Goal: Transaction & Acquisition: Purchase product/service

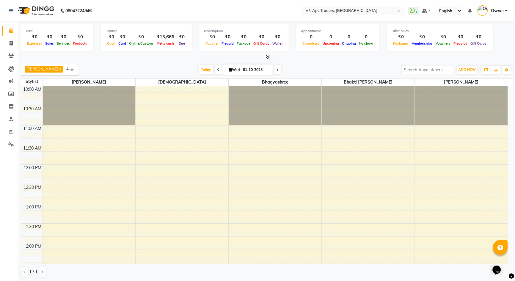
click at [215, 68] on span at bounding box center [218, 69] width 7 height 9
type input "30-09-2025"
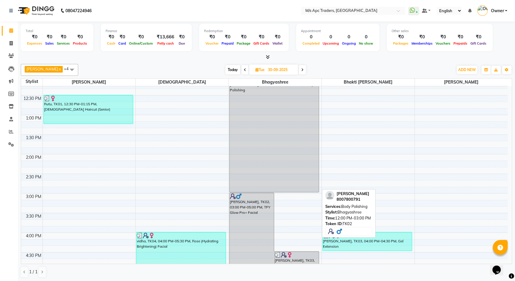
scroll to position [33, 0]
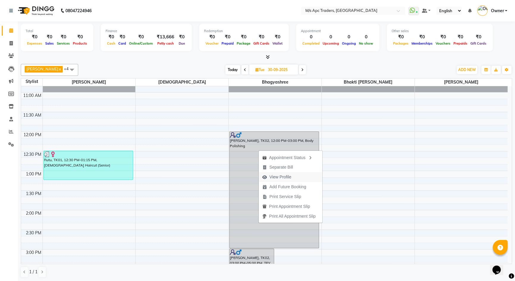
click at [279, 176] on span "View Profile" at bounding box center [281, 177] width 22 height 6
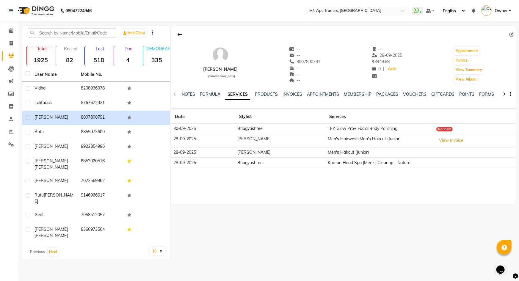
click at [440, 127] on div "No show" at bounding box center [445, 129] width 16 height 4
click at [298, 127] on td "Bhagyashree" at bounding box center [281, 129] width 90 height 10
click at [185, 132] on td "30-09-2025" at bounding box center [203, 129] width 64 height 10
click at [511, 94] on icon "button" at bounding box center [510, 94] width 1 height 0
click at [505, 110] on th at bounding box center [476, 117] width 82 height 14
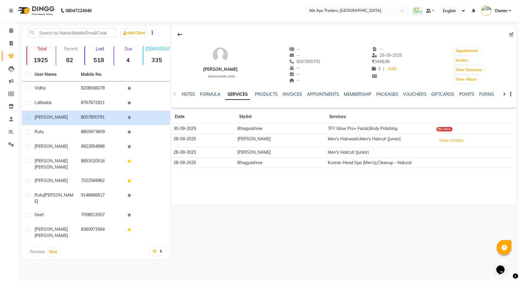
click at [206, 132] on td "30-09-2025" at bounding box center [203, 129] width 64 height 10
click at [10, 44] on icon at bounding box center [11, 43] width 3 height 4
select select "service"
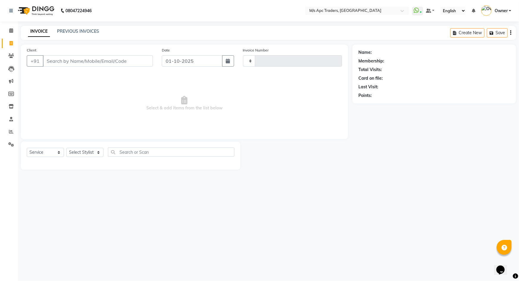
type input "0245"
select select "6493"
click at [11, 29] on icon at bounding box center [11, 30] width 4 height 4
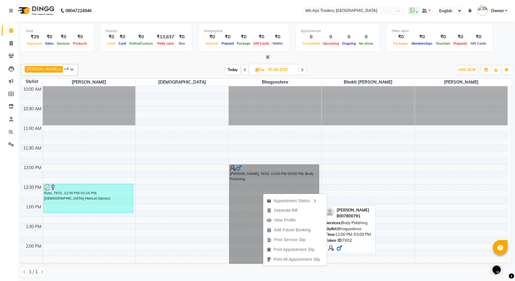
click at [235, 169] on link "[PERSON_NAME], TK02, 12:00 PM-03:00 PM, Body Polishing" at bounding box center [274, 223] width 90 height 117
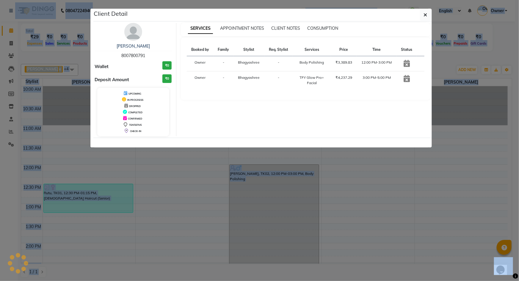
click at [235, 169] on ngb-modal-window "Client Detail [PERSON_NAME] 8007800791 Wallet ₹0 Deposit Amount ₹0 UPCOMING IN …" at bounding box center [259, 140] width 519 height 281
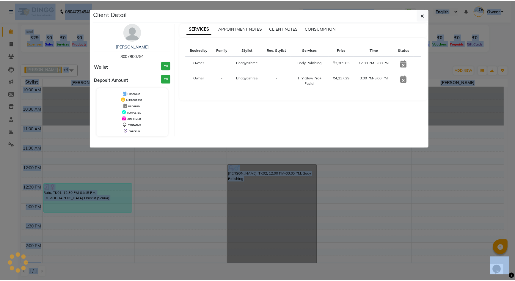
scroll to position [18, 0]
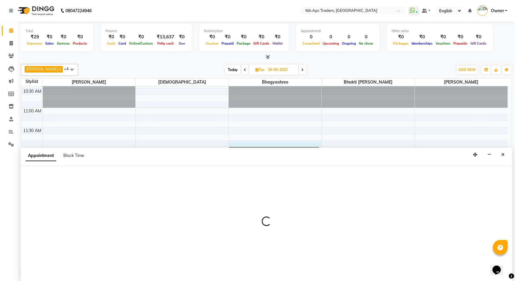
scroll to position [0, 0]
select select "85834"
select select "705"
select select "tentative"
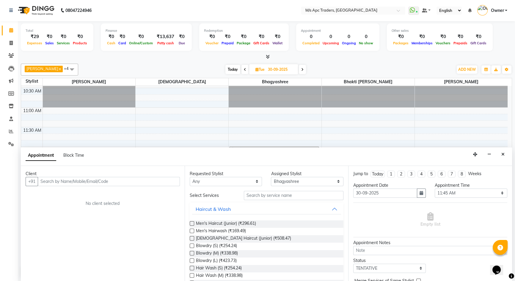
click at [262, 99] on div at bounding box center [275, 87] width 93 height 39
click at [503, 153] on icon "Close" at bounding box center [503, 154] width 3 height 4
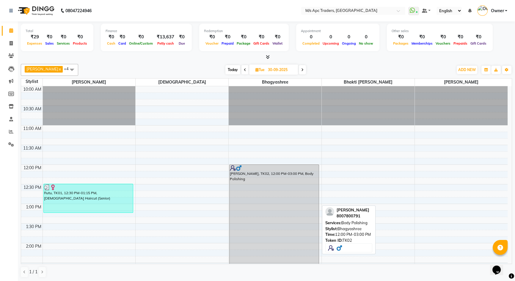
scroll to position [0, 0]
click at [292, 190] on div "[PERSON_NAME], TK02, 12:00 PM-03:00 PM, Body Polishing" at bounding box center [274, 223] width 89 height 116
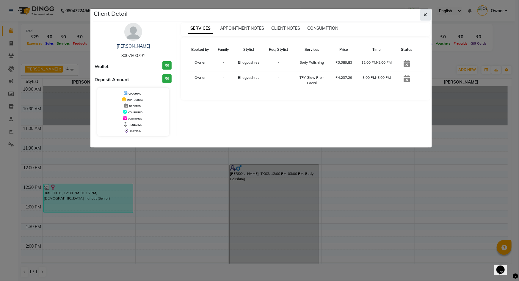
click at [423, 16] on button "button" at bounding box center [425, 14] width 11 height 11
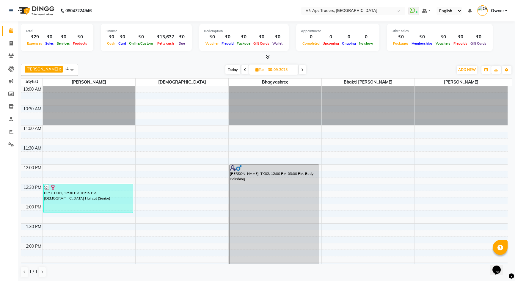
click at [299, 74] on span at bounding box center [302, 69] width 7 height 9
type input "01-10-2025"
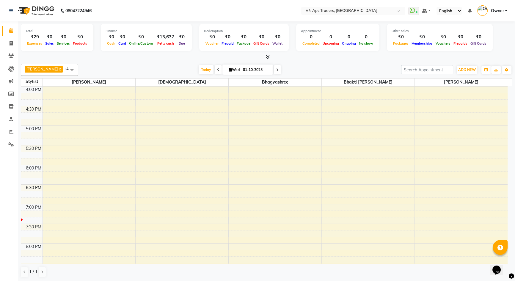
scroll to position [223, 0]
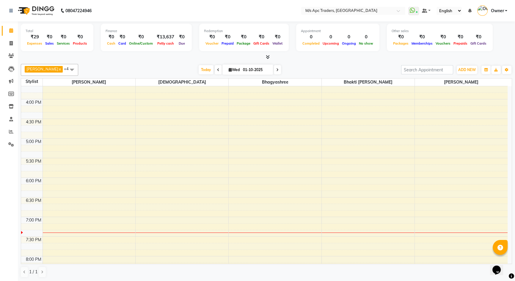
click at [255, 100] on div "10:00 AM 10:30 AM 11:00 AM 11:30 AM 12:00 PM 12:30 PM 1:00 PM 1:30 PM 2:00 PM 2…" at bounding box center [264, 119] width 487 height 510
select select "85834"
select select "tentative"
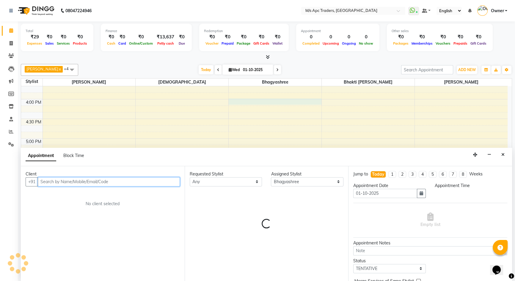
scroll to position [0, 0]
select select "960"
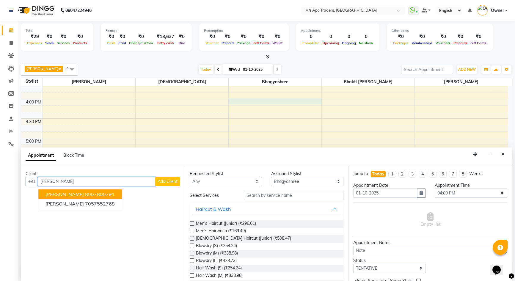
click at [85, 195] on ngb-highlight "8007800791" at bounding box center [100, 194] width 30 height 6
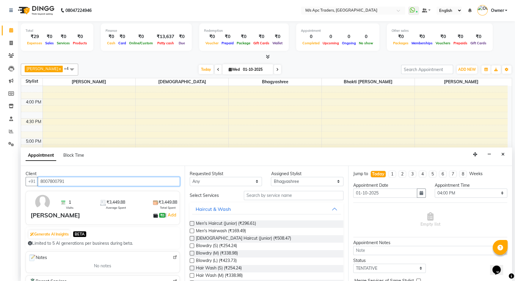
type input "8007800791"
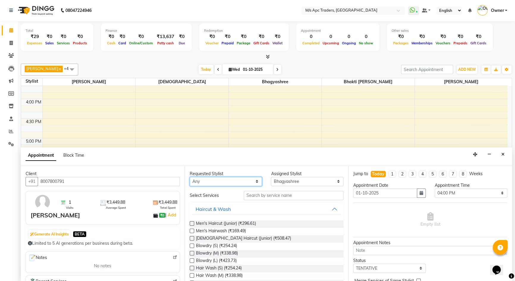
click at [240, 179] on select "Any [PERSON_NAME] Bhakti [PERSON_NAME] [PERSON_NAME] [PERSON_NAME] dhananjay [P…" at bounding box center [226, 181] width 73 height 9
select select "85834"
click at [190, 177] on select "Any [PERSON_NAME] Bhakti [PERSON_NAME] [PERSON_NAME] [PERSON_NAME] dhananjay [P…" at bounding box center [226, 181] width 73 height 9
click at [287, 196] on input "text" at bounding box center [294, 195] width 100 height 9
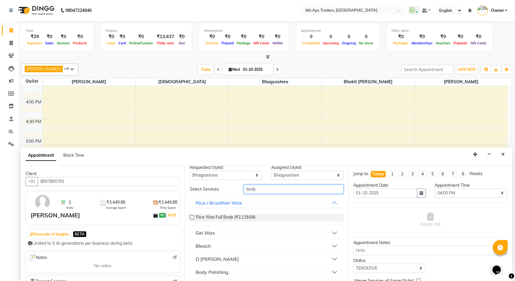
scroll to position [8, 0]
type input "body"
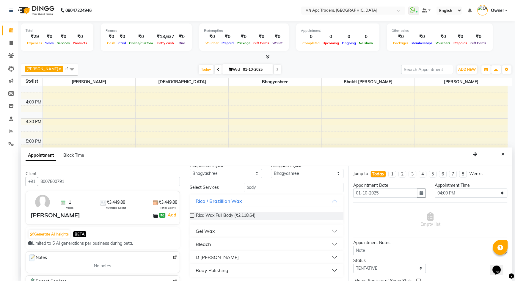
click at [222, 269] on div "Body Polishing" at bounding box center [212, 270] width 33 height 7
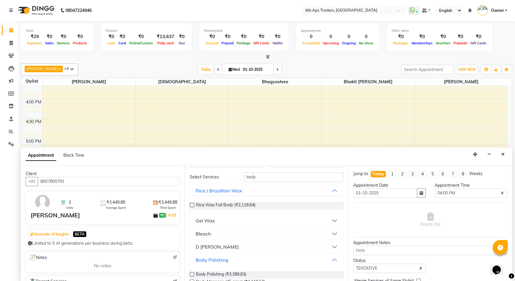
scroll to position [32, 0]
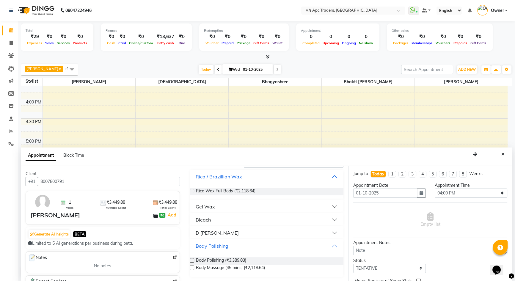
click at [191, 258] on label at bounding box center [192, 260] width 4 height 4
click at [191, 259] on input "checkbox" at bounding box center [192, 261] width 4 height 4
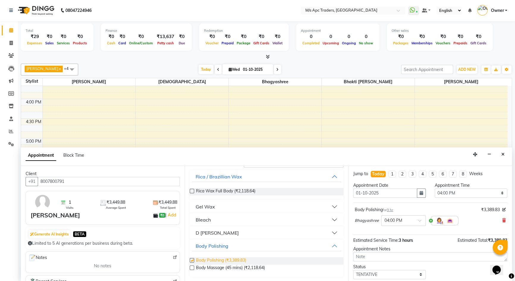
checkbox input "false"
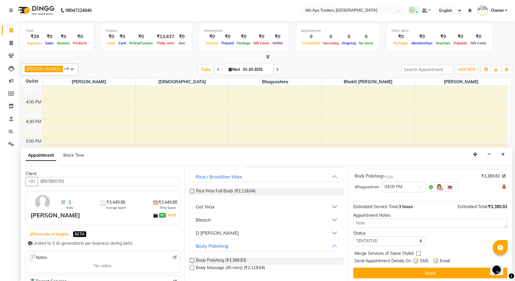
scroll to position [35, 0]
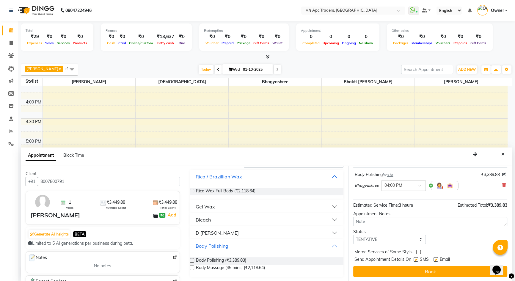
click at [436, 271] on button "Book" at bounding box center [431, 271] width 154 height 11
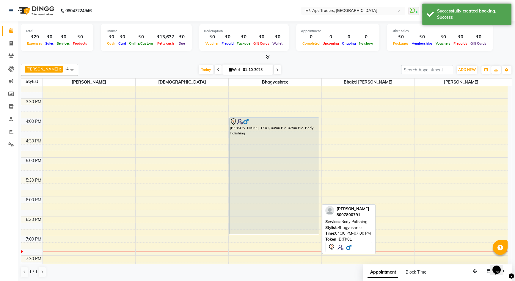
scroll to position [189, 0]
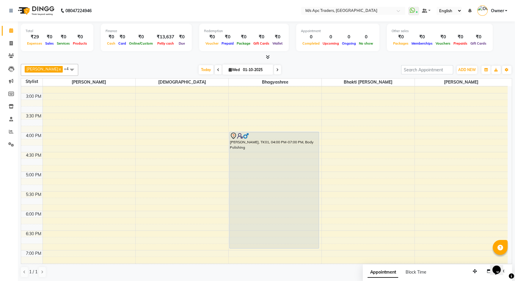
click at [217, 70] on icon at bounding box center [218, 70] width 2 height 4
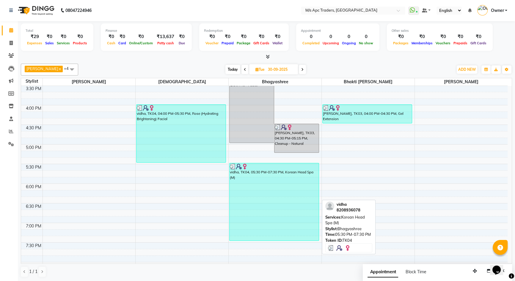
scroll to position [243, 0]
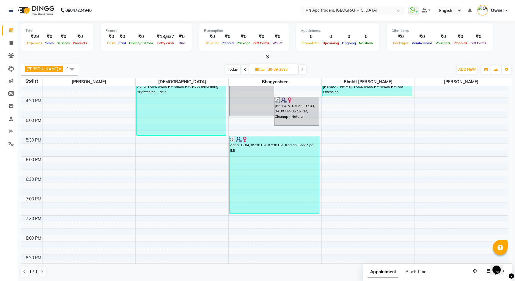
click at [299, 68] on span at bounding box center [302, 69] width 7 height 9
type input "01-10-2025"
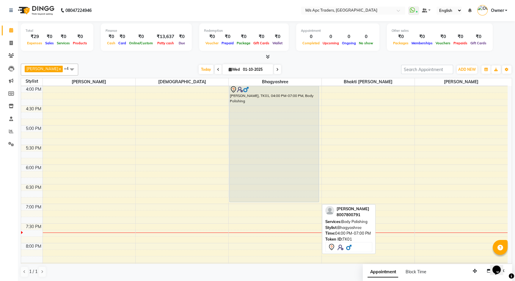
scroll to position [250, 0]
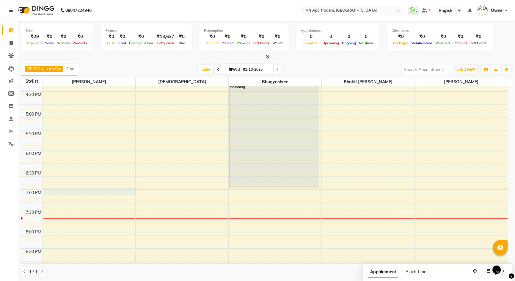
click at [54, 190] on div "10:00 AM 10:30 AM 11:00 AM 11:30 AM 12:00 PM 12:30 PM 1:00 PM 1:30 PM 2:00 PM 2…" at bounding box center [264, 91] width 487 height 510
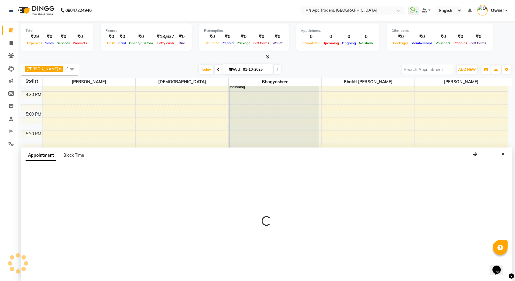
select select "62928"
select select "1140"
select select "tentative"
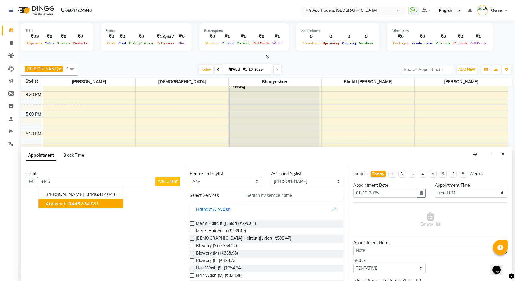
click at [66, 205] on button "Abhishek 8446 284828" at bounding box center [80, 204] width 85 height 10
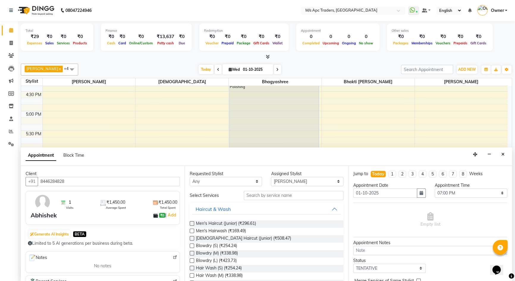
type input "8446284828"
click at [251, 196] on input "text" at bounding box center [294, 195] width 100 height 9
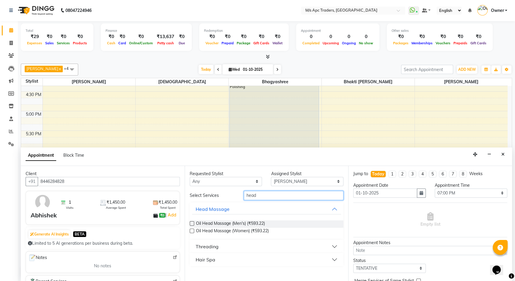
type input "head"
click at [286, 222] on div "Oil Head Massage (Men's) (₹593.22)" at bounding box center [267, 224] width 154 height 7
click at [224, 226] on span "Oil Head Massage (Men's) (₹593.22)" at bounding box center [230, 224] width 69 height 7
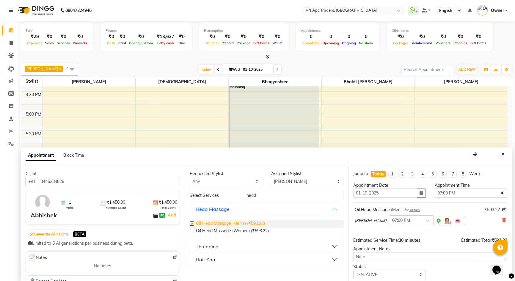
checkbox input "false"
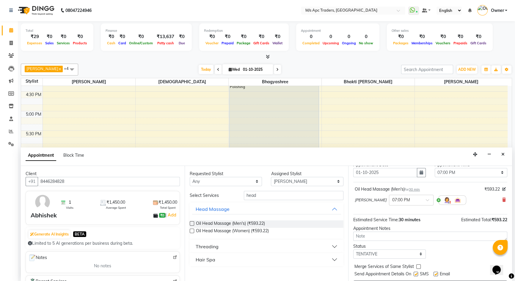
scroll to position [35, 0]
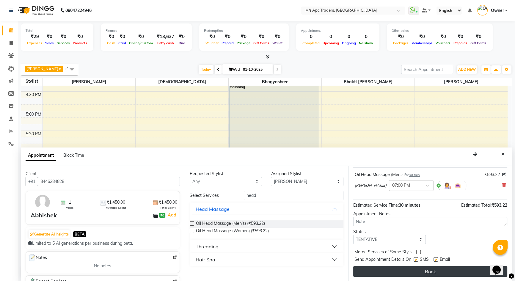
click at [396, 271] on button "Book" at bounding box center [431, 271] width 154 height 11
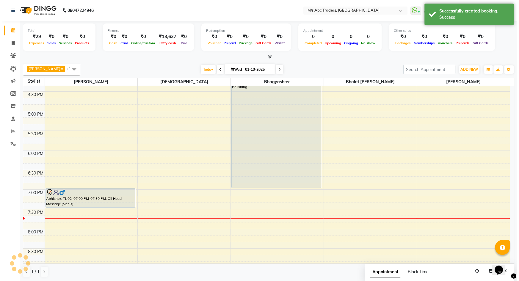
scroll to position [0, 0]
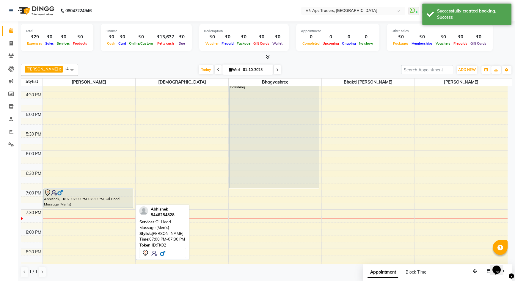
click at [56, 194] on img at bounding box center [54, 193] width 6 height 6
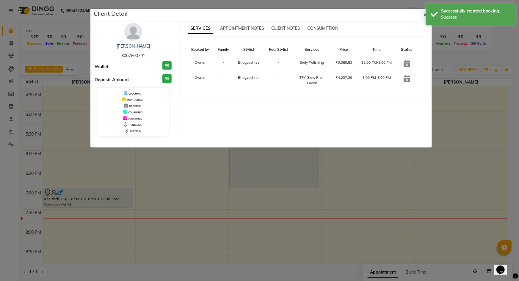
select select "7"
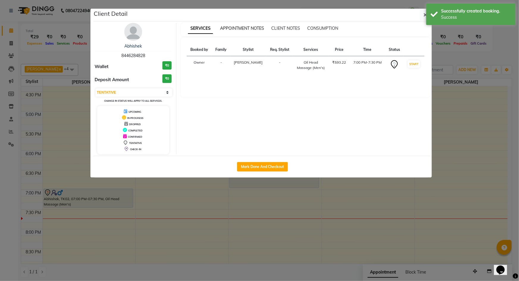
click at [235, 28] on span "APPOINTMENT NOTES" at bounding box center [242, 28] width 44 height 5
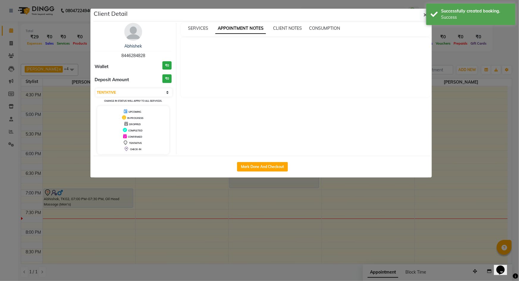
click at [131, 35] on img at bounding box center [133, 32] width 18 height 18
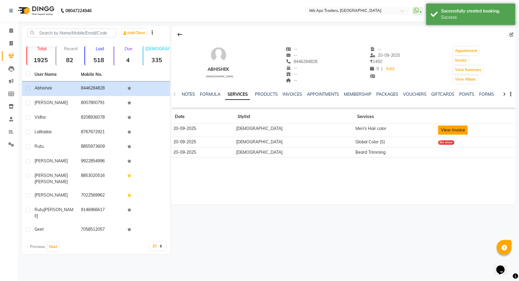
click at [438, 127] on button "View Invoice" at bounding box center [453, 130] width 30 height 9
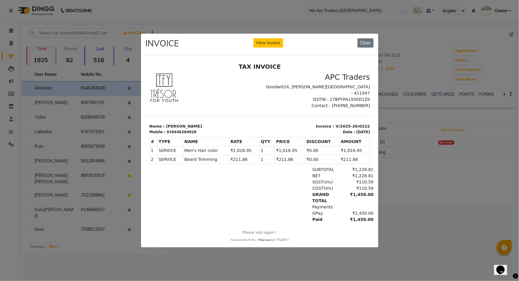
click at [412, 188] on ngb-modal-window "INVOICE View Invoice Close" at bounding box center [259, 140] width 519 height 281
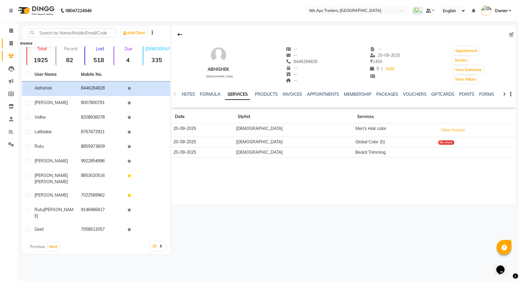
click at [10, 42] on icon at bounding box center [11, 43] width 3 height 4
select select "6493"
select select "service"
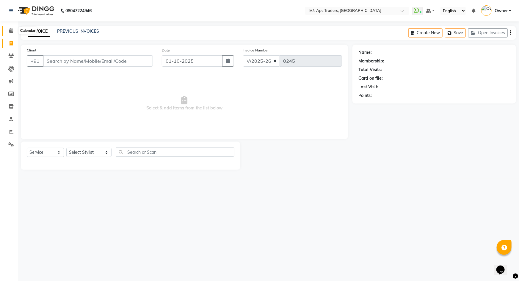
click at [11, 32] on icon at bounding box center [11, 30] width 4 height 4
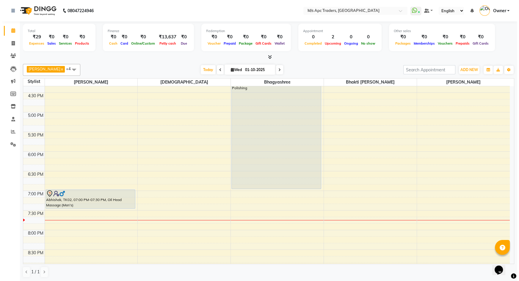
scroll to position [298, 0]
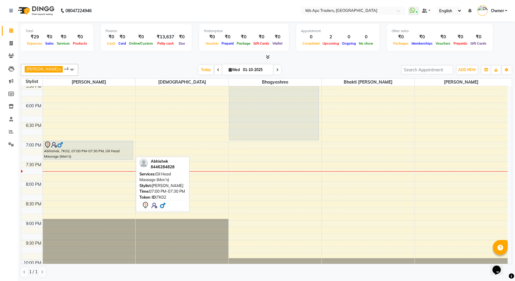
click at [93, 151] on div "Abhishek, TK02, 07:00 PM-07:30 PM, Oil Head Massage (Men's)" at bounding box center [88, 150] width 89 height 19
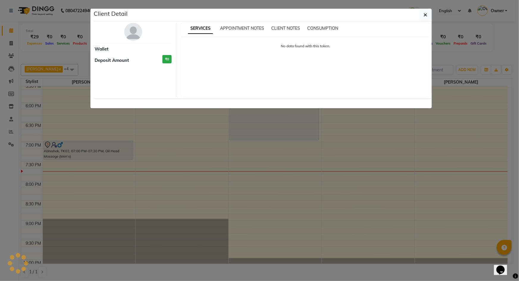
select select "7"
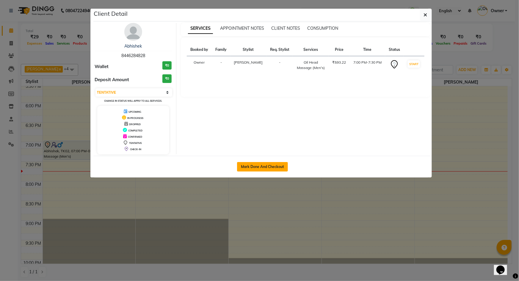
click at [248, 165] on button "Mark Done And Checkout" at bounding box center [262, 167] width 51 height 10
select select "6493"
select select "service"
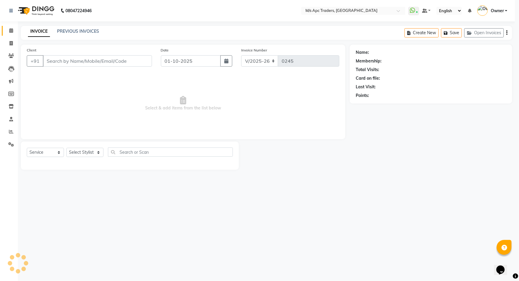
select select "3"
type input "8446284828"
select select "62928"
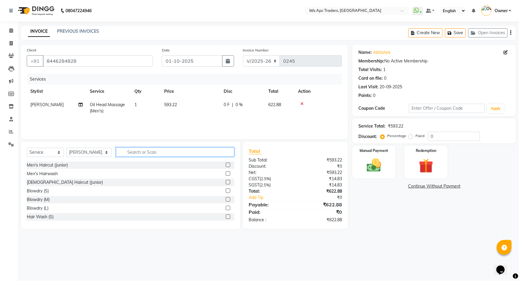
click at [178, 151] on input "text" at bounding box center [175, 152] width 119 height 9
type input "be"
click at [226, 173] on label at bounding box center [228, 173] width 4 height 4
click at [226, 173] on input "checkbox" at bounding box center [228, 174] width 4 height 4
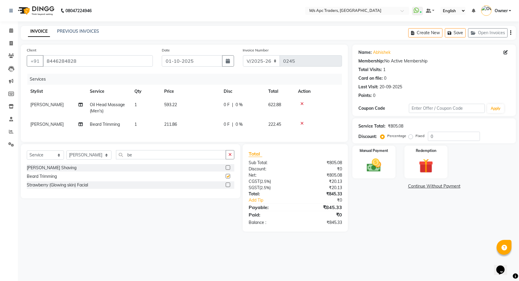
checkbox input "false"
click at [217, 159] on input "be" at bounding box center [171, 154] width 110 height 9
type input "b"
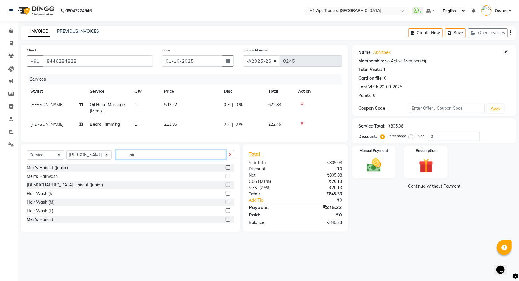
type input "hair"
click at [226, 170] on label at bounding box center [228, 167] width 4 height 4
click at [226, 170] on input "checkbox" at bounding box center [228, 168] width 4 height 4
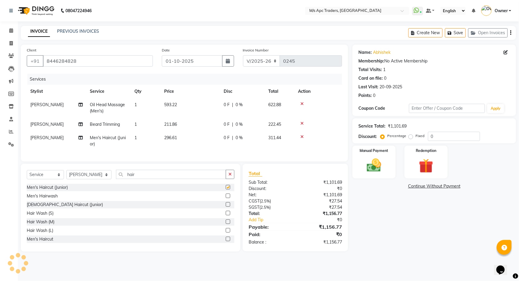
checkbox input "false"
click at [375, 166] on img at bounding box center [374, 165] width 24 height 17
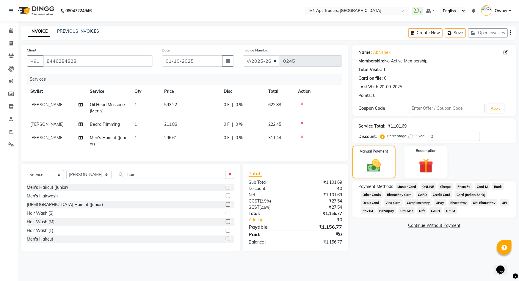
click at [434, 206] on span "GPay" at bounding box center [440, 202] width 12 height 7
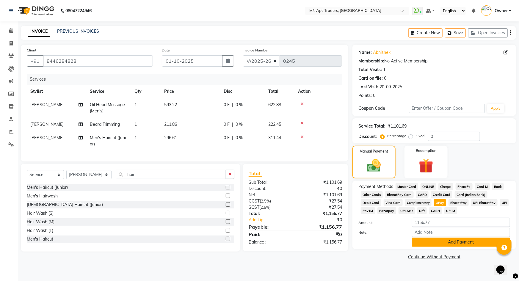
click at [483, 244] on button "Add Payment" at bounding box center [461, 242] width 98 height 9
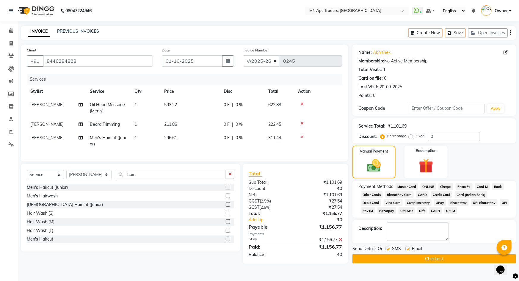
click at [434, 201] on span "GPay" at bounding box center [440, 202] width 12 height 7
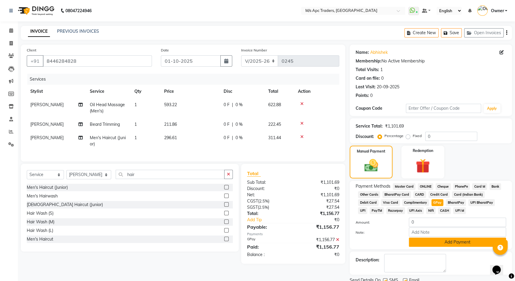
click at [436, 241] on button "Add Payment" at bounding box center [457, 242] width 97 height 9
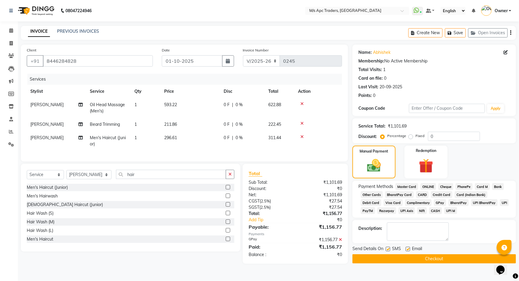
click at [432, 259] on button "Checkout" at bounding box center [435, 258] width 164 height 9
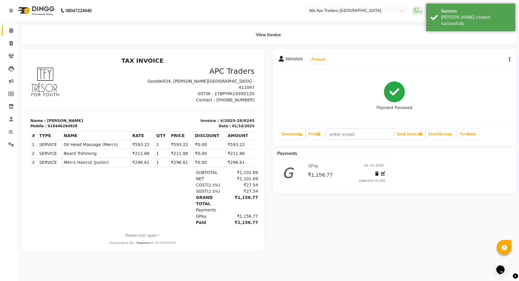
click at [11, 34] on link "Calendar" at bounding box center [9, 31] width 14 height 10
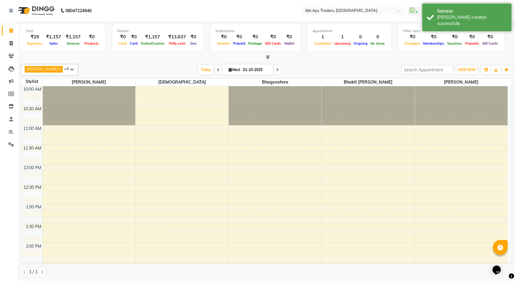
scroll to position [0, 0]
